Goal: Task Accomplishment & Management: Use online tool/utility

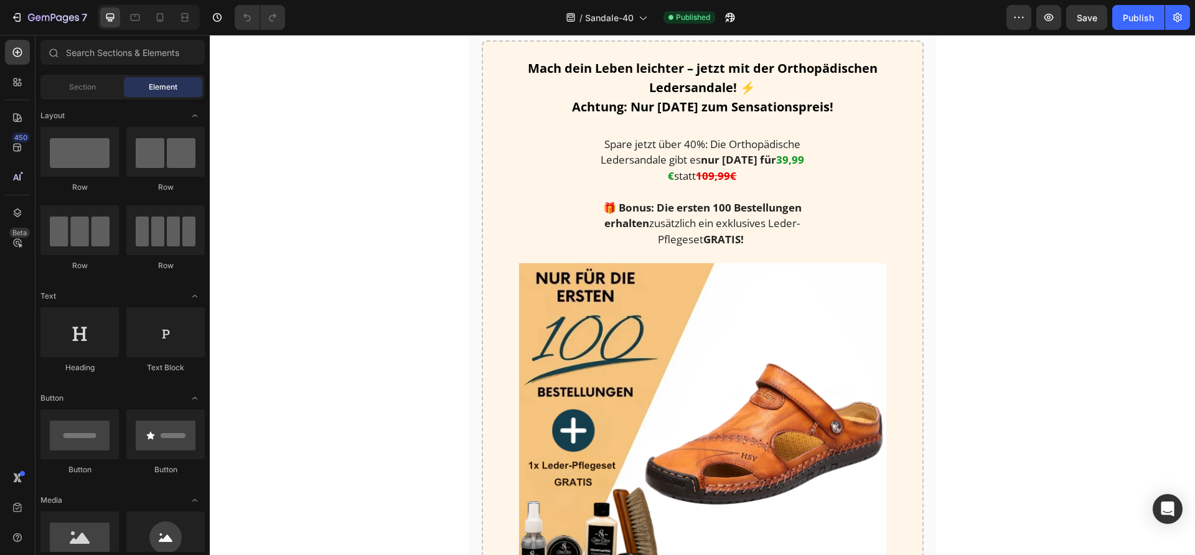
scroll to position [1450, 0]
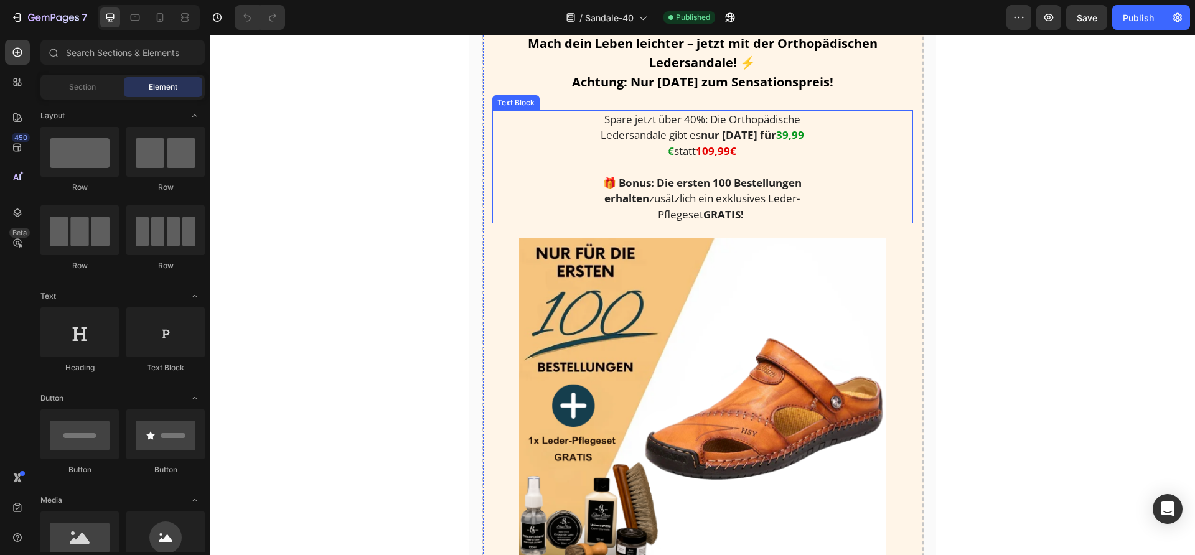
click at [736, 159] on p at bounding box center [702, 167] width 229 height 16
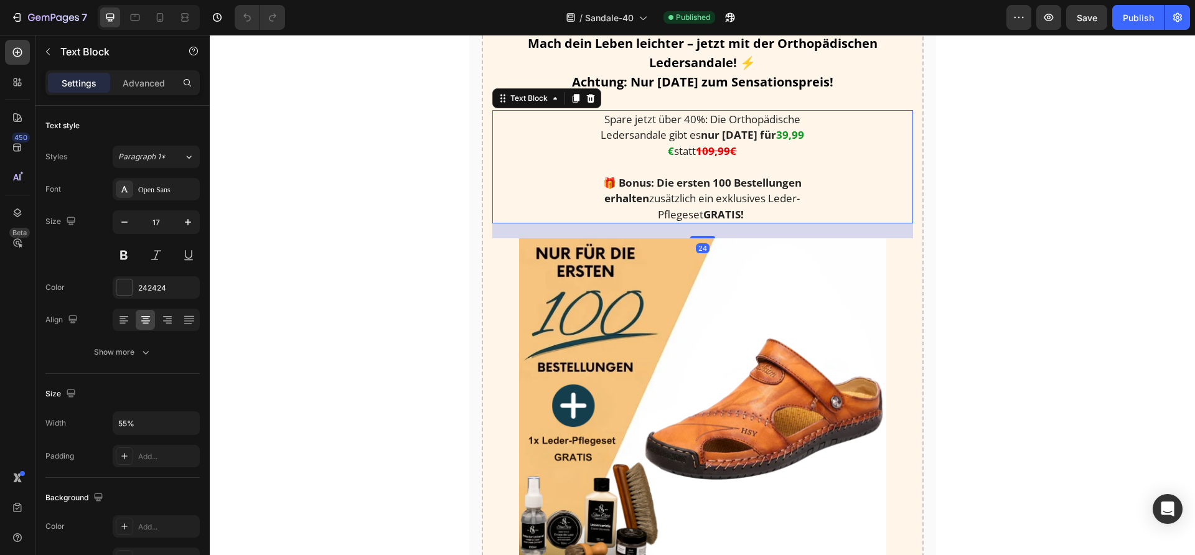
click at [698, 151] on strong "109,99€" at bounding box center [716, 151] width 40 height 14
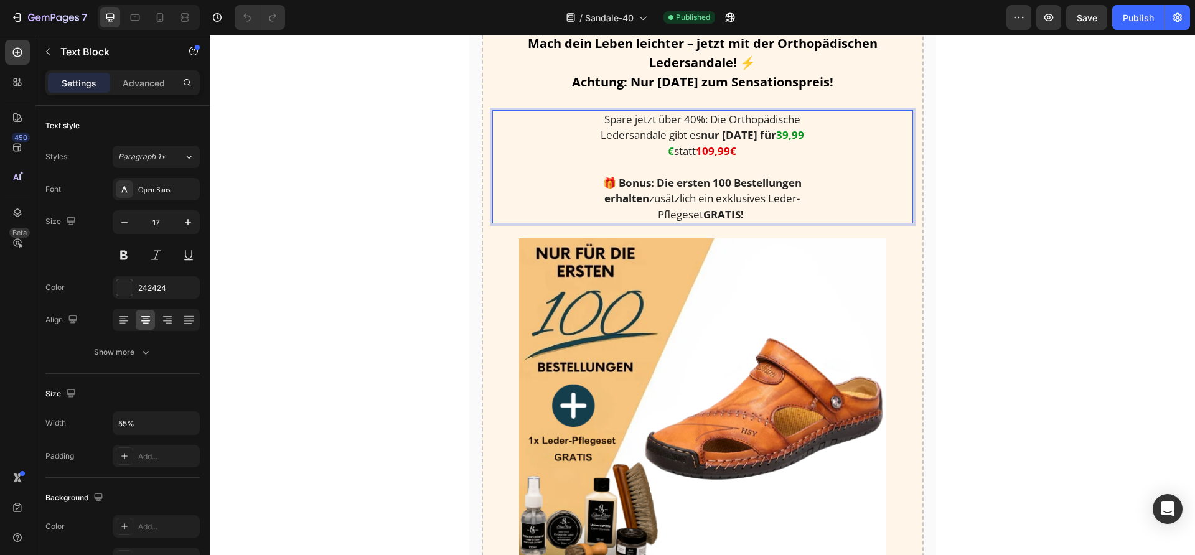
click at [704, 147] on strong "109,99€" at bounding box center [716, 151] width 40 height 14
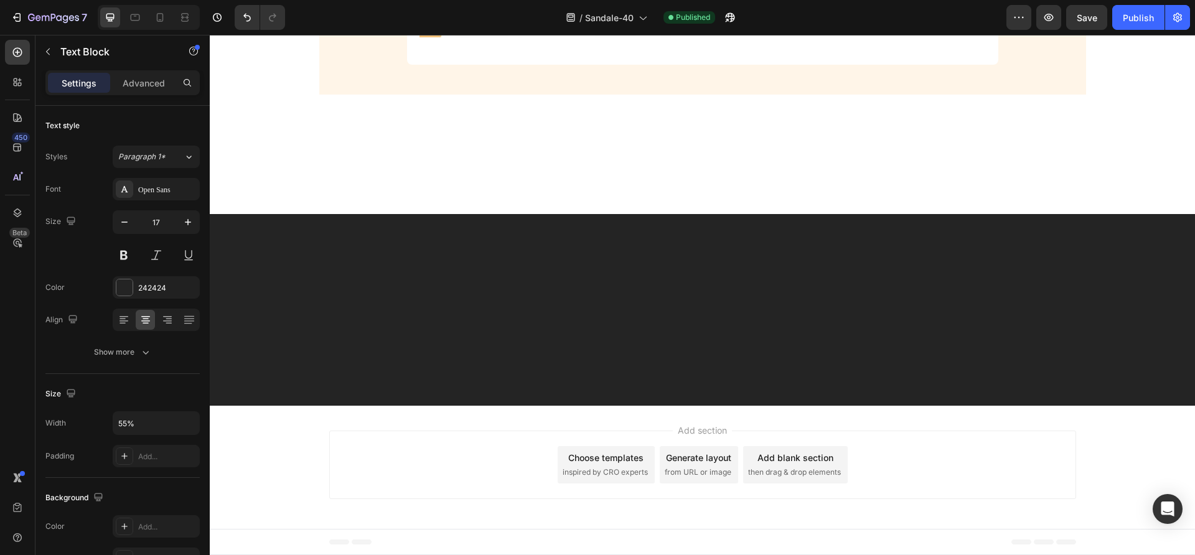
scroll to position [3116, 0]
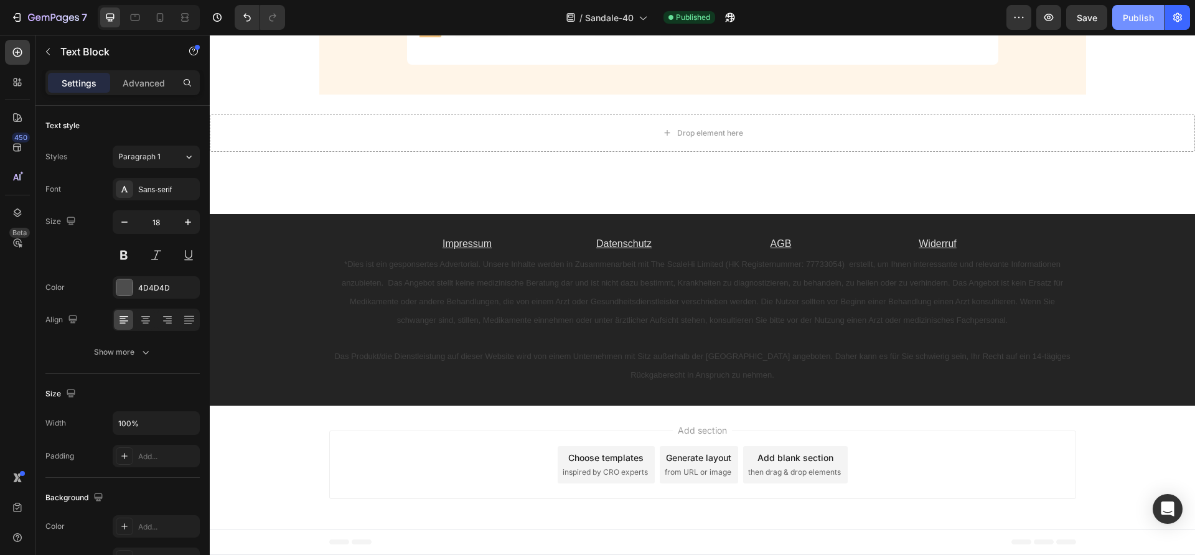
click at [1137, 27] on button "Publish" at bounding box center [1138, 17] width 52 height 25
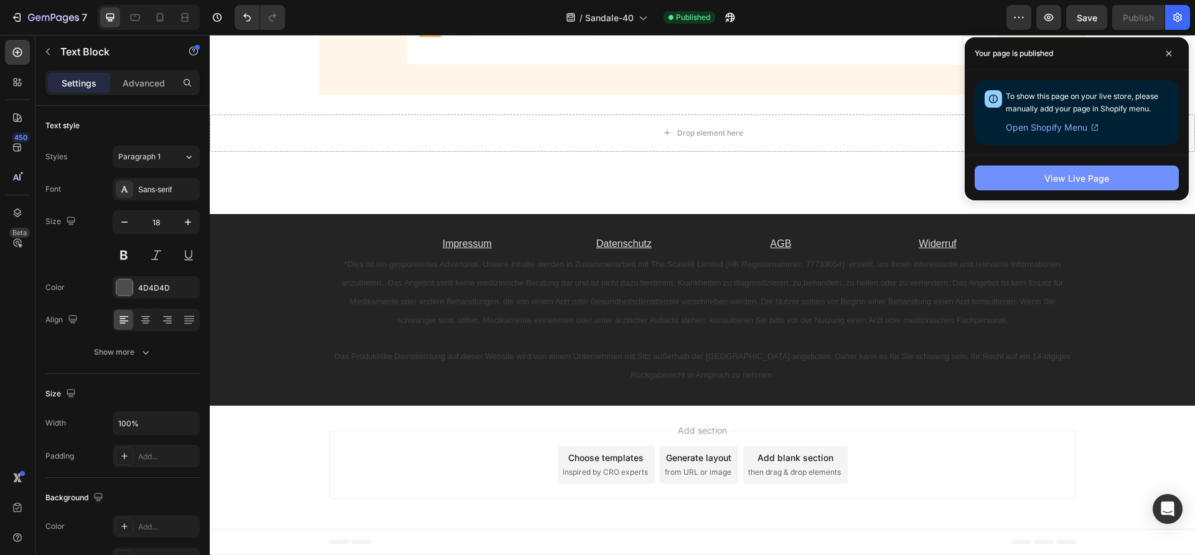
click at [1044, 175] on button "View Live Page" at bounding box center [1076, 178] width 204 height 25
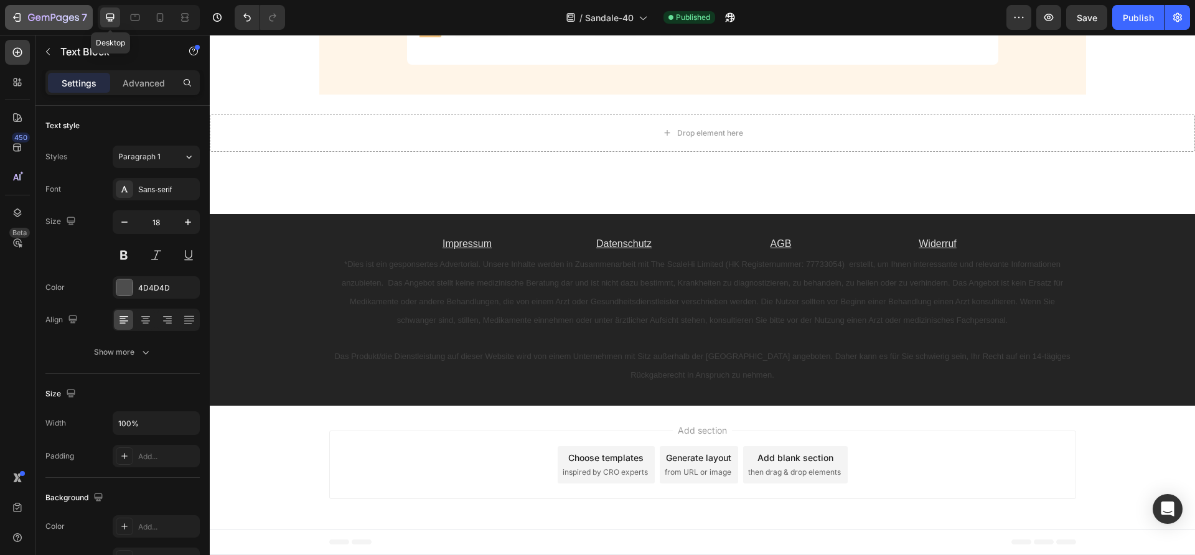
click at [48, 21] on icon "button" at bounding box center [53, 18] width 51 height 11
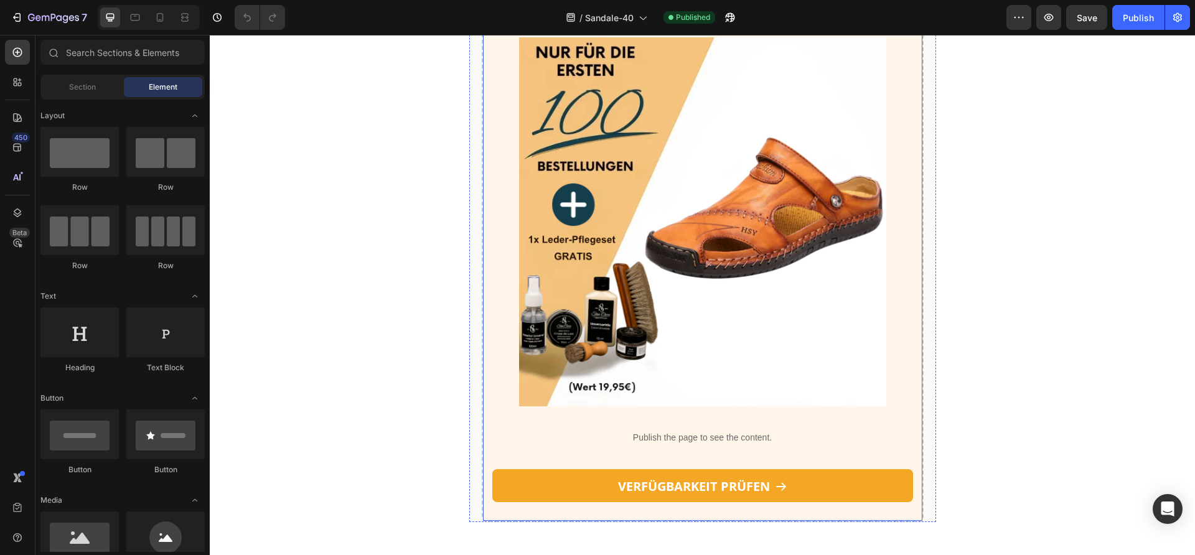
scroll to position [1815, 0]
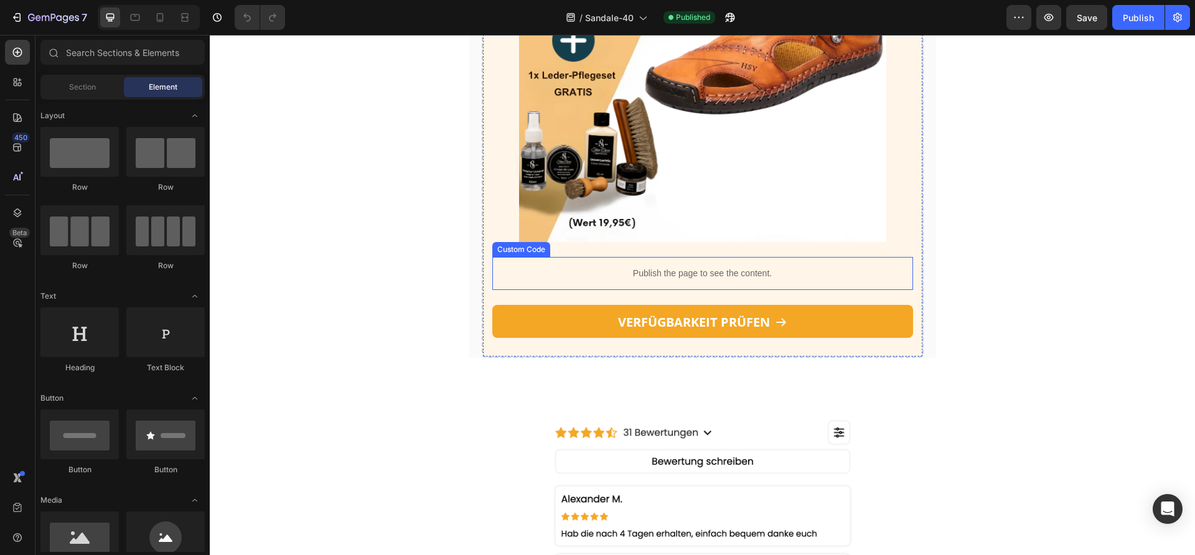
click at [692, 267] on p "Publish the page to see the content." at bounding box center [702, 273] width 421 height 13
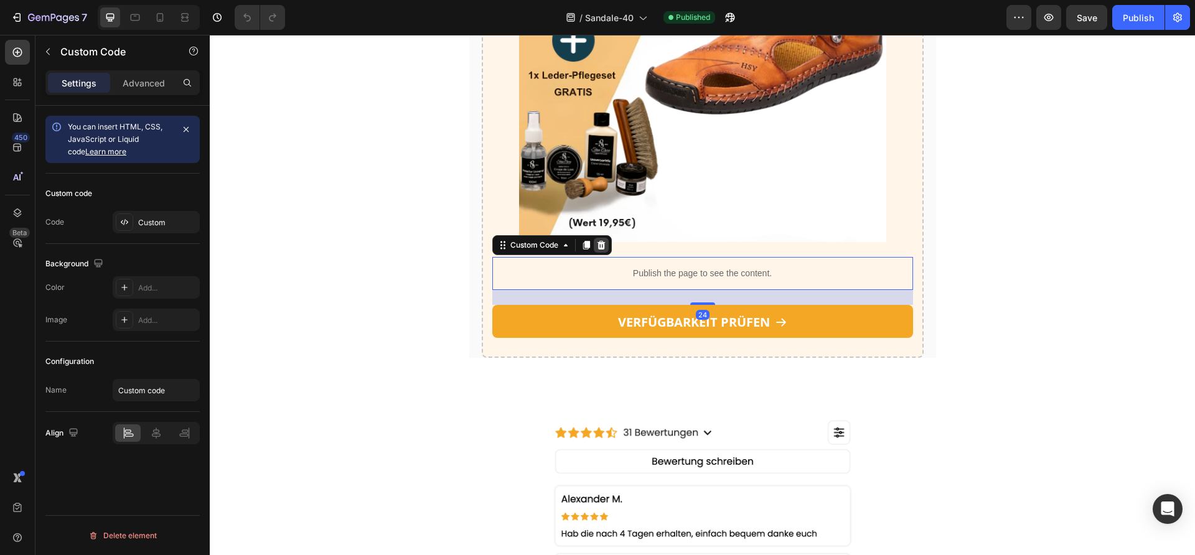
click at [597, 241] on icon at bounding box center [601, 245] width 8 height 9
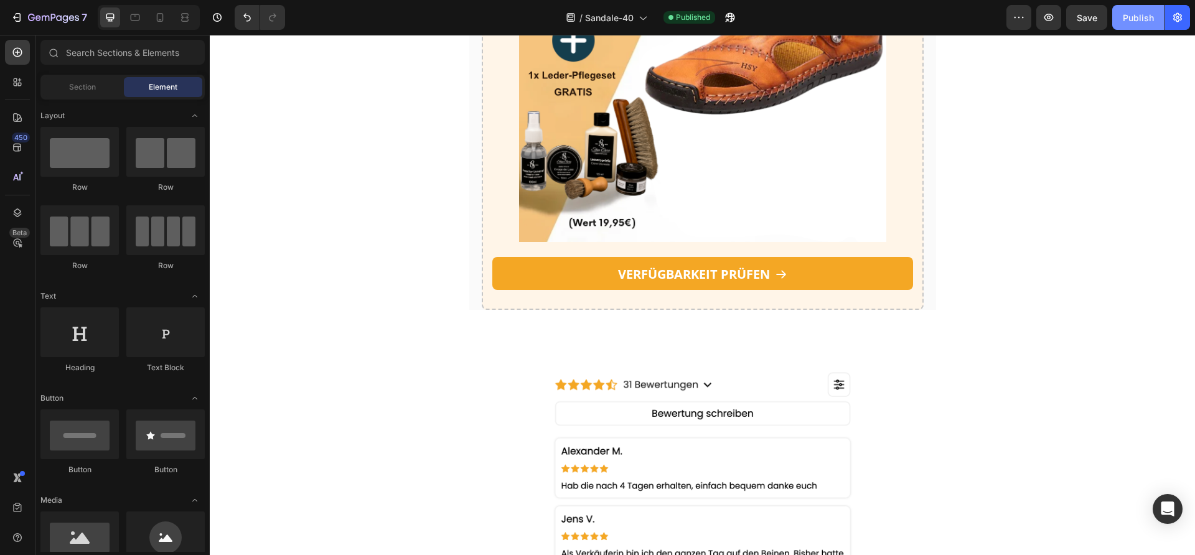
click at [1147, 26] on button "Publish" at bounding box center [1138, 17] width 52 height 25
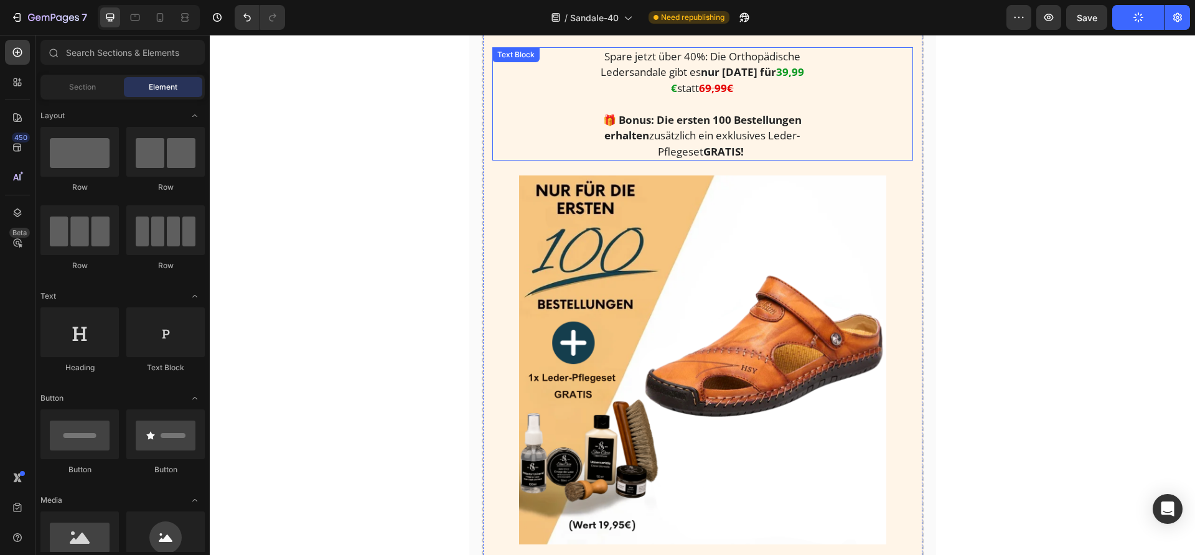
scroll to position [1488, 0]
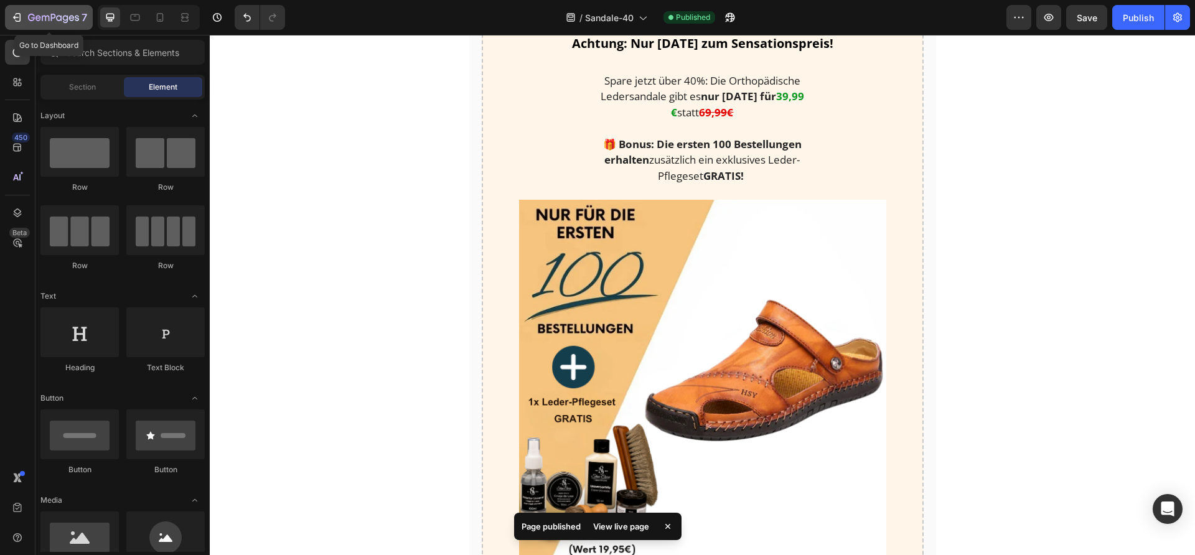
click at [36, 22] on icon "button" at bounding box center [53, 18] width 51 height 11
